Goal: Information Seeking & Learning: Learn about a topic

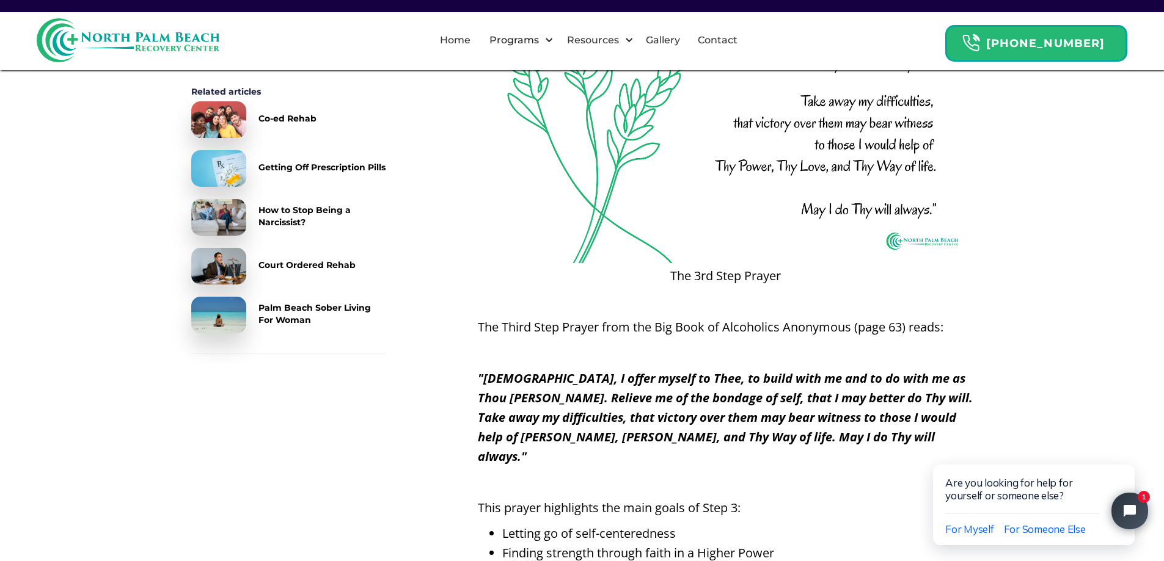
scroll to position [1894, 0]
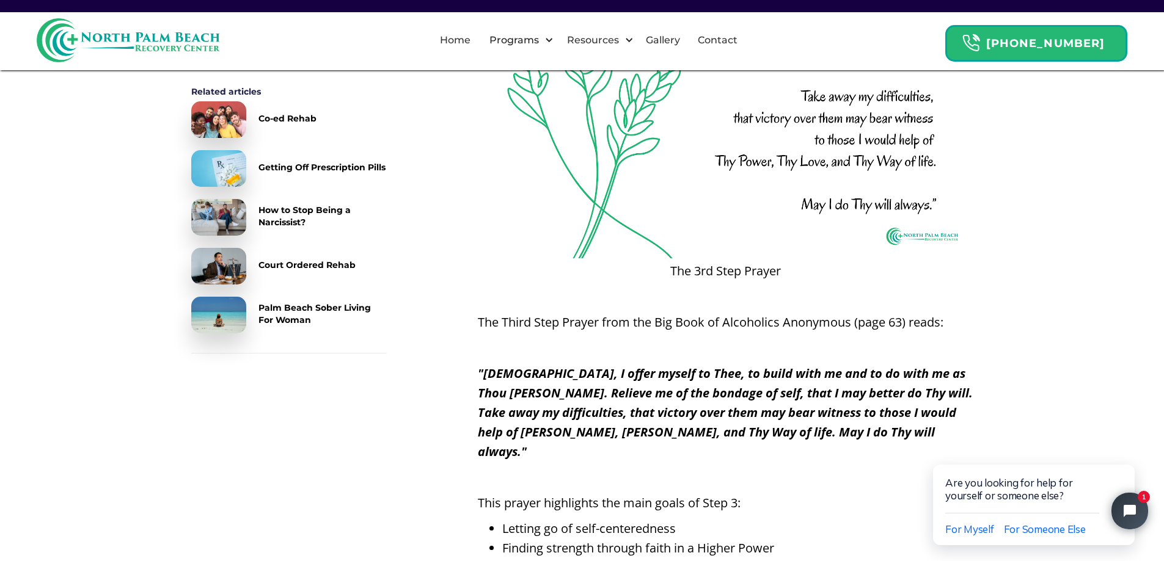
drag, startPoint x: 806, startPoint y: 436, endPoint x: 706, endPoint y: 423, distance: 101.0
click at [794, 434] on p ""[DEMOGRAPHIC_DATA], I offer myself to Thee, to build with me and to do with me…" at bounding box center [725, 413] width 495 height 98
click at [709, 424] on p ""[DEMOGRAPHIC_DATA], I offer myself to Thee, to build with me and to do with me…" at bounding box center [725, 413] width 495 height 98
drag, startPoint x: 509, startPoint y: 390, endPoint x: 477, endPoint y: 382, distance: 33.3
click at [478, 382] on p ""[DEMOGRAPHIC_DATA], I offer myself to Thee, to build with me and to do with me…" at bounding box center [725, 413] width 495 height 98
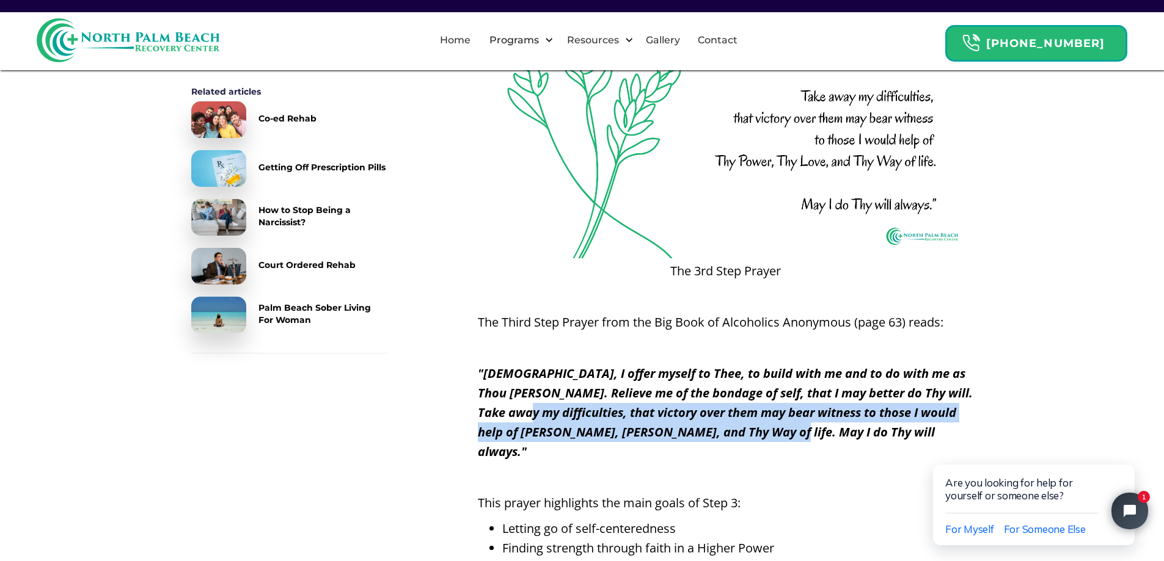
drag, startPoint x: 783, startPoint y: 434, endPoint x: 476, endPoint y: 397, distance: 308.9
click at [505, 407] on p ""[DEMOGRAPHIC_DATA], I offer myself to Thee, to build with me and to do with me…" at bounding box center [725, 413] width 495 height 98
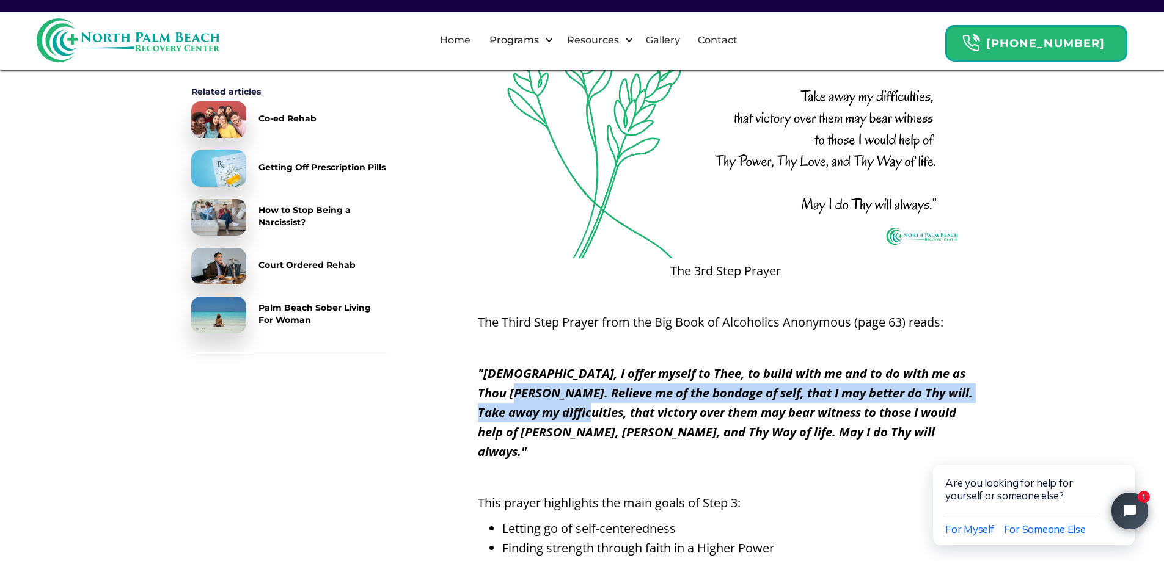
drag, startPoint x: 494, startPoint y: 387, endPoint x: 572, endPoint y: 412, distance: 81.9
click at [571, 412] on em ""[DEMOGRAPHIC_DATA], I offer myself to Thee, to build with me and to do with me…" at bounding box center [725, 412] width 495 height 95
click at [525, 393] on em ""[DEMOGRAPHIC_DATA], I offer myself to Thee, to build with me and to do with me…" at bounding box center [725, 412] width 495 height 95
click at [478, 370] on em ""[DEMOGRAPHIC_DATA], I offer myself to Thee, to build with me and to do with me…" at bounding box center [725, 412] width 495 height 95
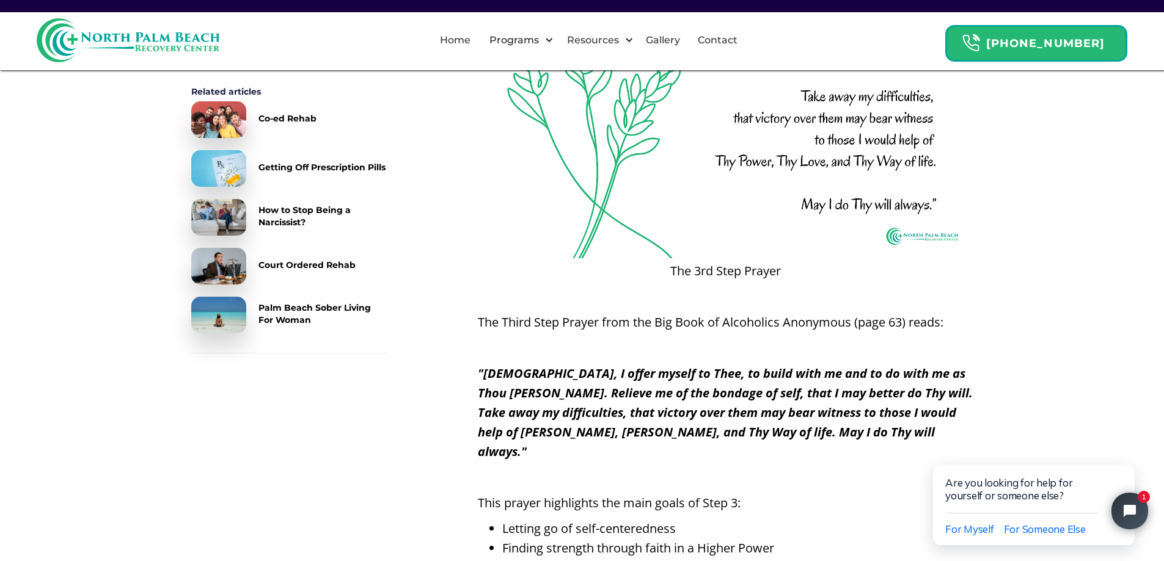
click at [478, 370] on em ""[DEMOGRAPHIC_DATA], I offer myself to Thee, to build with me and to do with me…" at bounding box center [725, 412] width 495 height 95
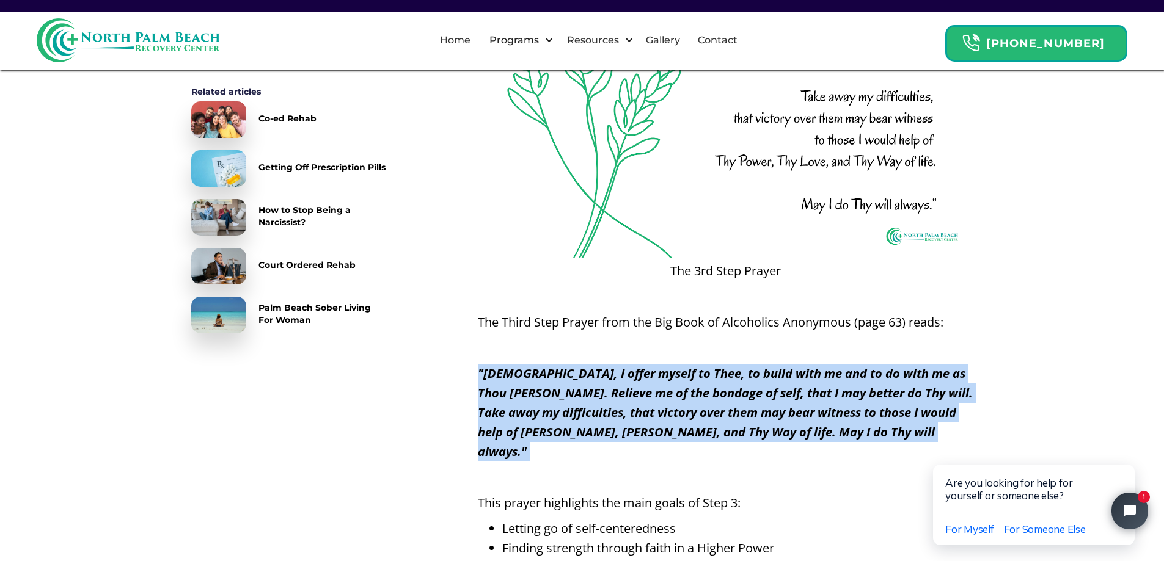
drag, startPoint x: 477, startPoint y: 370, endPoint x: 486, endPoint y: 370, distance: 9.2
click at [482, 369] on em ""[DEMOGRAPHIC_DATA], I offer myself to Thee, to build with me and to do with me…" at bounding box center [725, 412] width 495 height 95
click at [607, 394] on em ""[DEMOGRAPHIC_DATA], I offer myself to Thee, to build with me and to do with me…" at bounding box center [725, 412] width 495 height 95
copy em ""[DEMOGRAPHIC_DATA], I offer myself to Thee, to build with me and to do with me…"
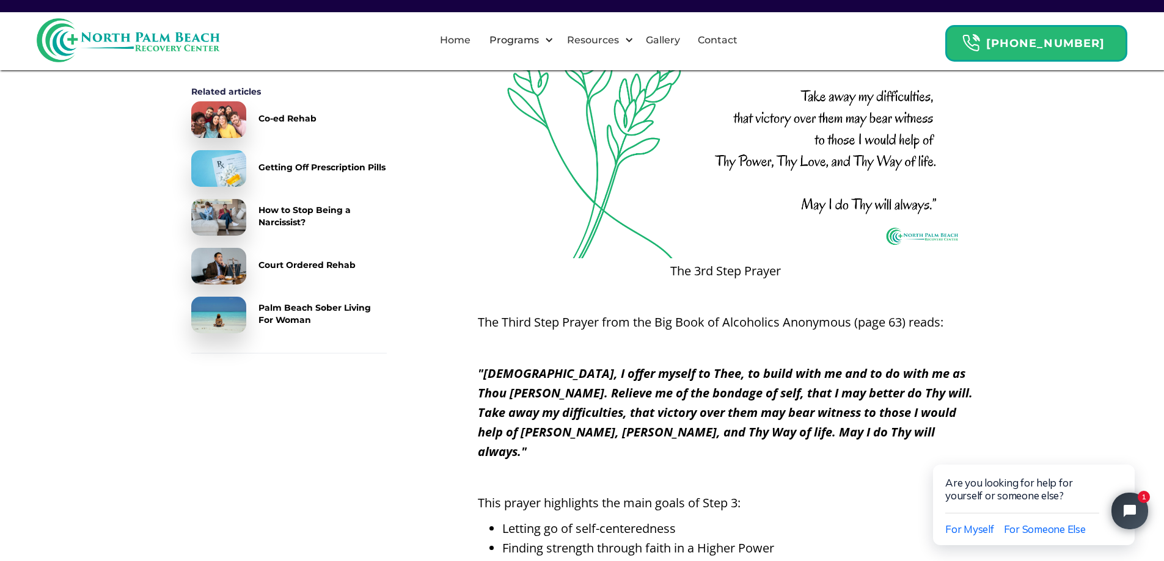
click at [1085, 241] on div "Back To Resource Center NPB Recovery 8 min read The 3rd Step Prayer Subscribe t…" at bounding box center [582, 541] width 1164 height 4796
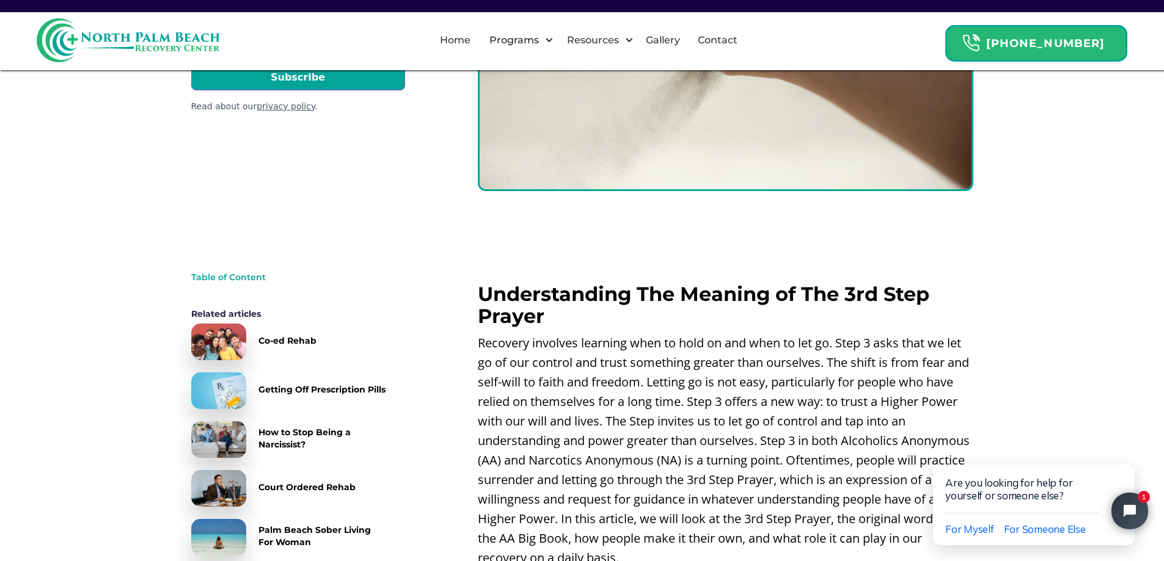
scroll to position [0, 0]
